Goal: Find specific page/section: Find specific page/section

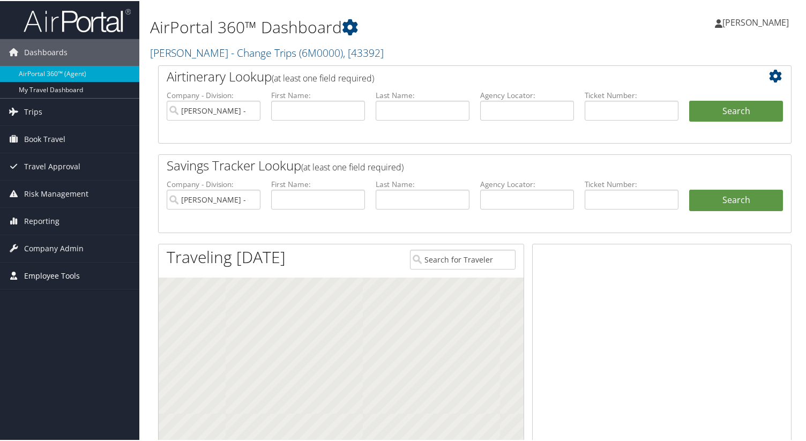
click at [33, 268] on span "Employee Tools" at bounding box center [52, 275] width 56 height 27
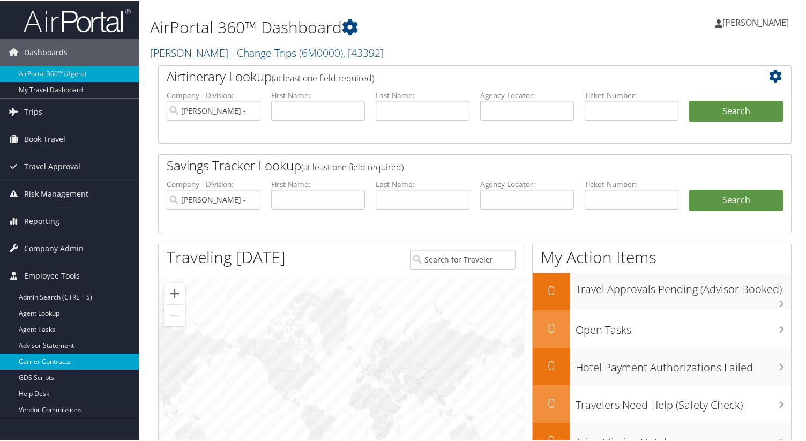
click at [49, 357] on link "Carrier Contracts" at bounding box center [69, 361] width 139 height 16
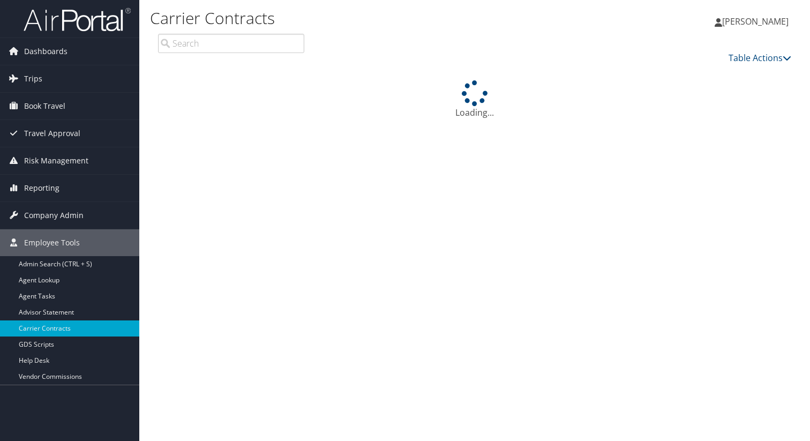
click at [214, 46] on input "search" at bounding box center [231, 43] width 146 height 19
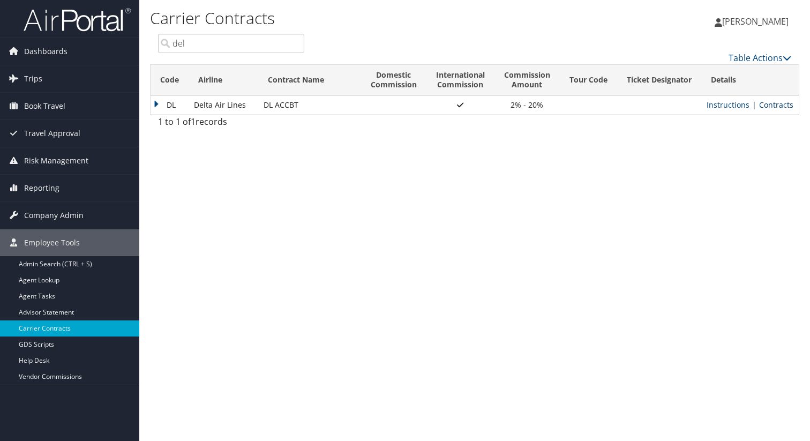
type input "del"
click at [779, 109] on link "Contracts" at bounding box center [776, 105] width 34 height 10
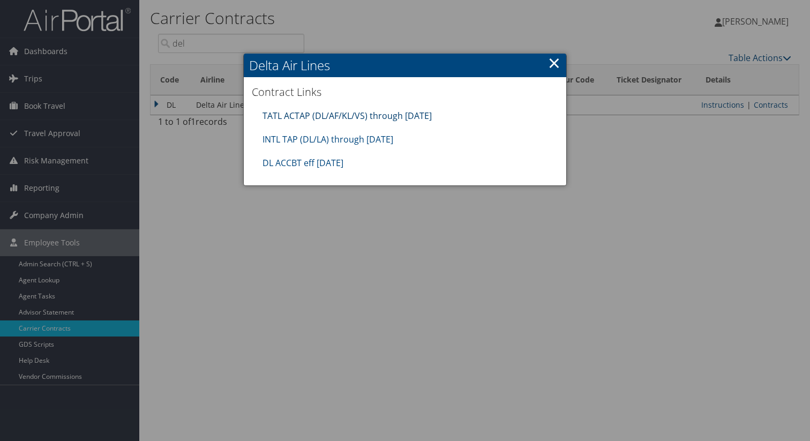
click at [402, 113] on link "TATL ACTAP (DL/AF/KL/VS) through [DATE]" at bounding box center [347, 116] width 169 height 12
click at [322, 141] on link "INTL TAP (DL/LA) through [DATE]" at bounding box center [328, 139] width 131 height 12
click at [316, 163] on link "DL ACCBT eff [DATE]" at bounding box center [303, 163] width 81 height 12
